Goal: Navigation & Orientation: Find specific page/section

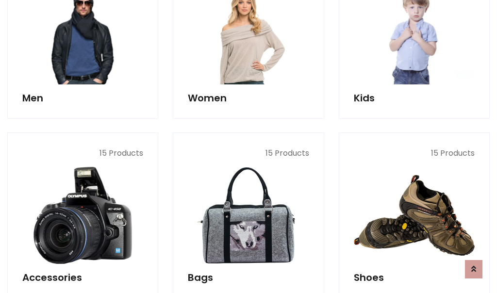
scroll to position [325, 0]
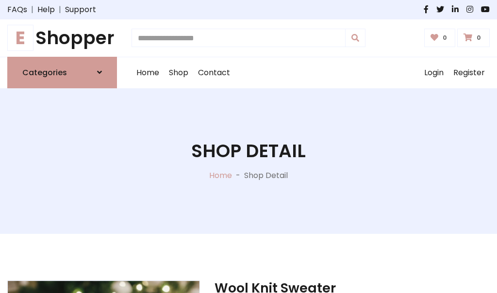
click at [62, 38] on h1 "E Shopper" at bounding box center [62, 38] width 110 height 22
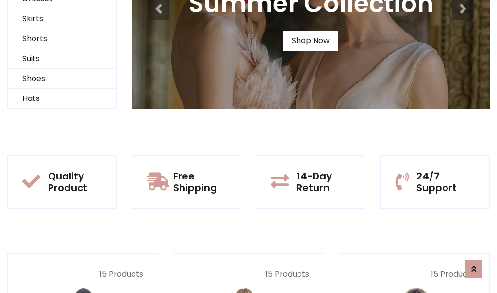
scroll to position [94, 0]
